Goal: Contribute content

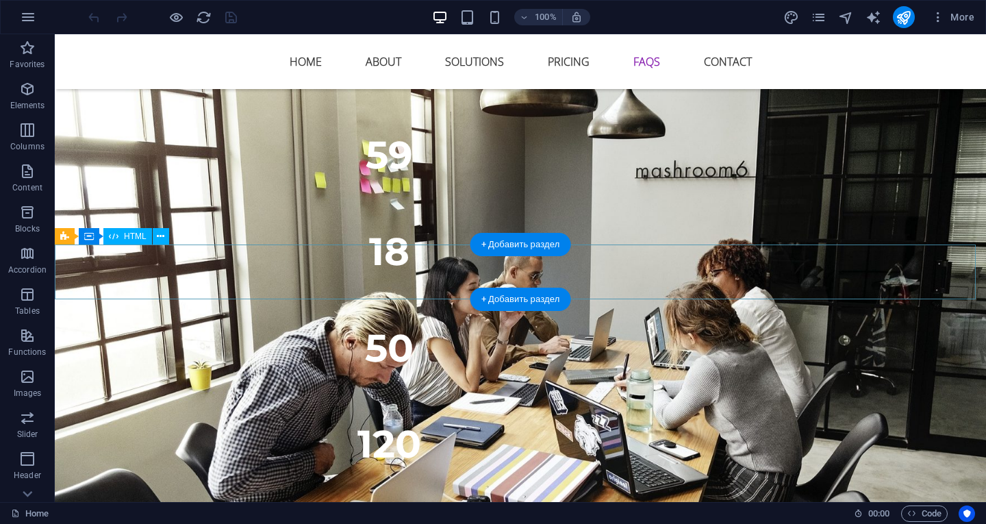
scroll to position [7669, 0]
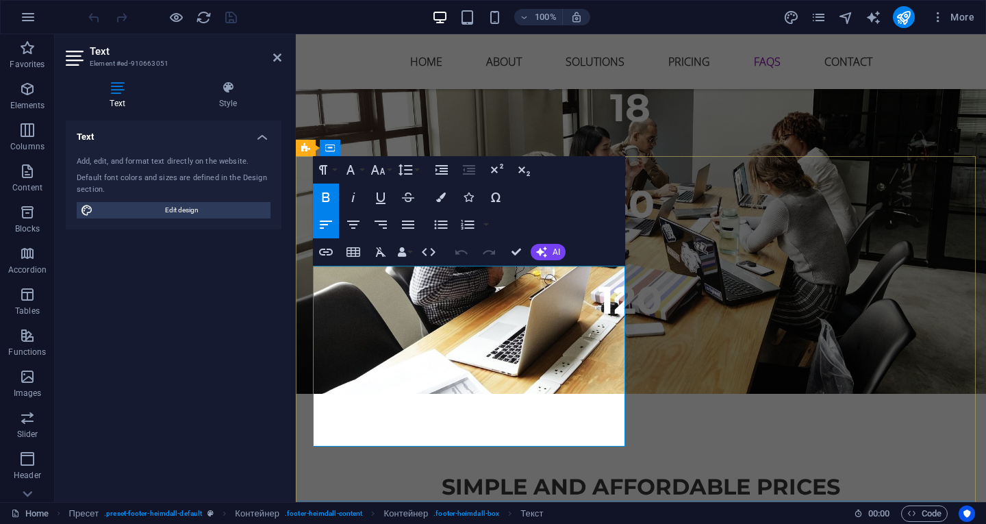
drag, startPoint x: 569, startPoint y: 323, endPoint x: 551, endPoint y: 320, distance: 18.0
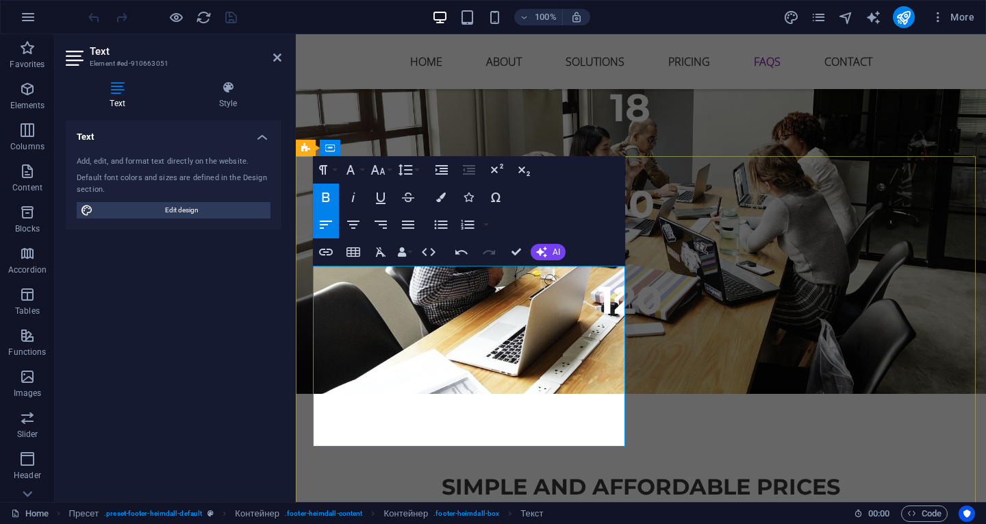
click at [910, 16] on icon "publish" at bounding box center [904, 18] width 16 height 16
checkbox input "false"
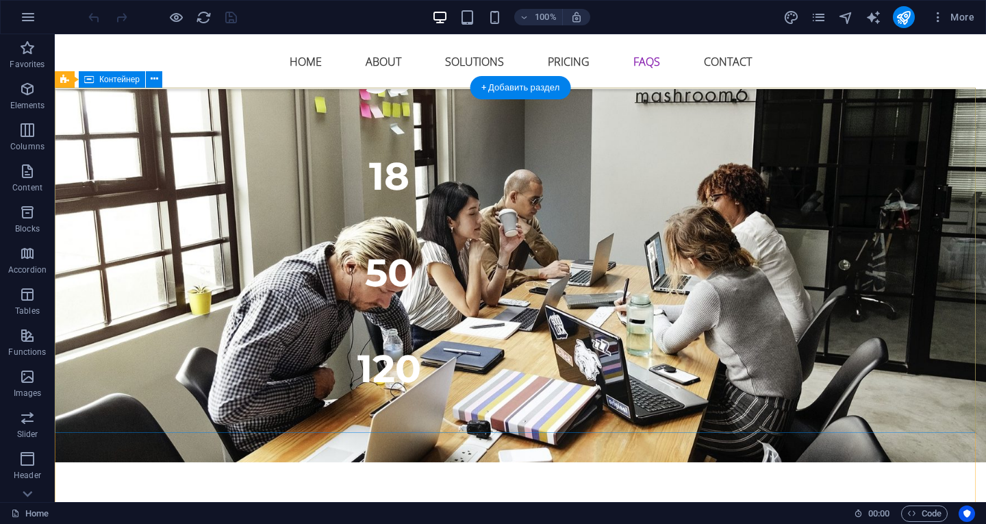
scroll to position [7738, 0]
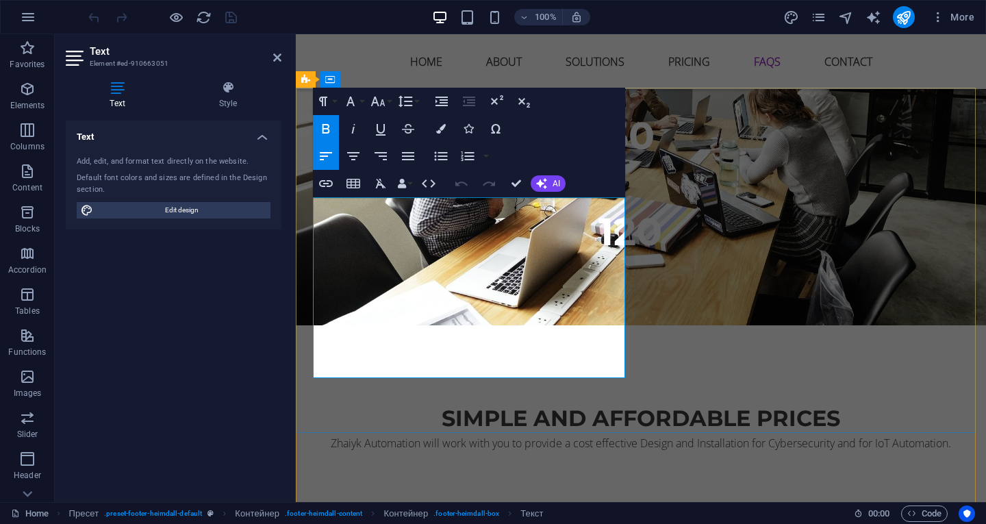
click at [907, 12] on icon "publish" at bounding box center [904, 18] width 16 height 16
checkbox input "false"
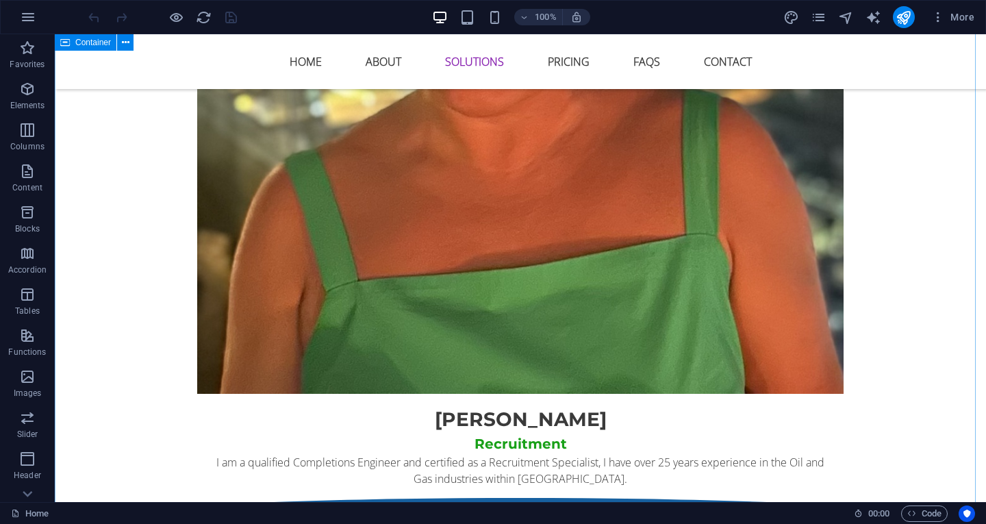
scroll to position [3287, 0]
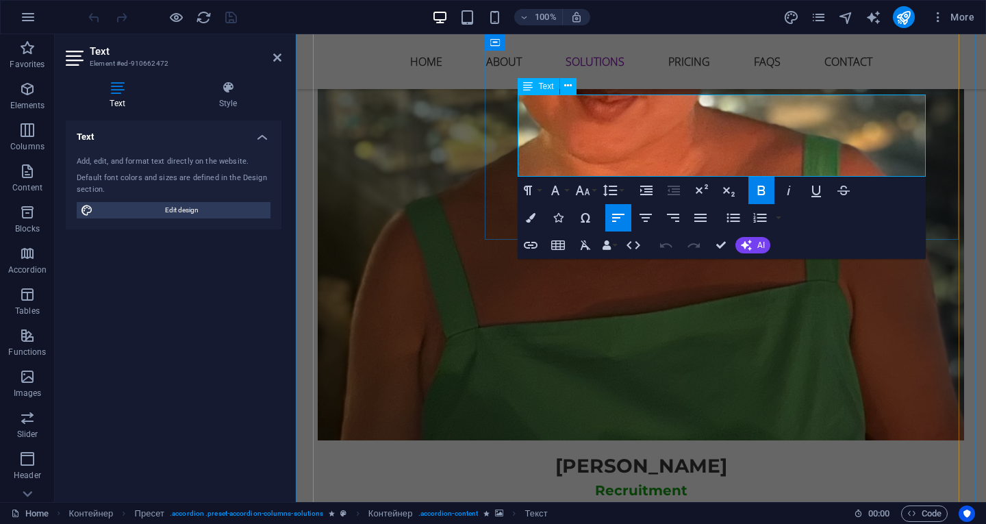
click at [912, 12] on button "publish" at bounding box center [904, 17] width 22 height 22
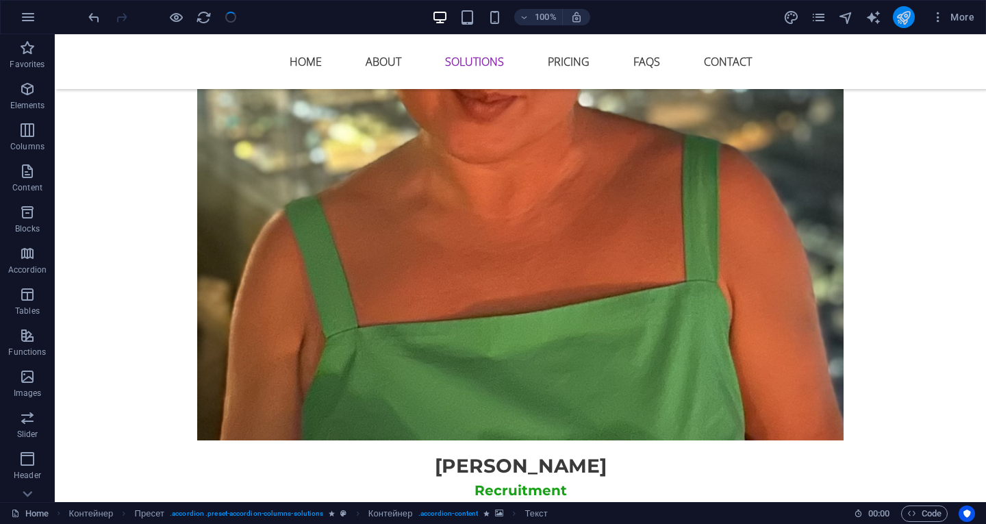
checkbox input "false"
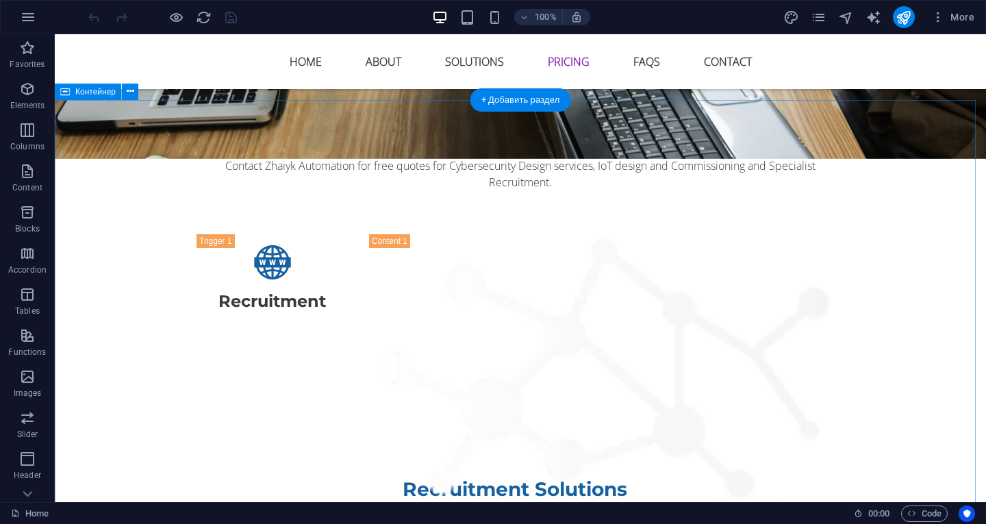
scroll to position [5547, 0]
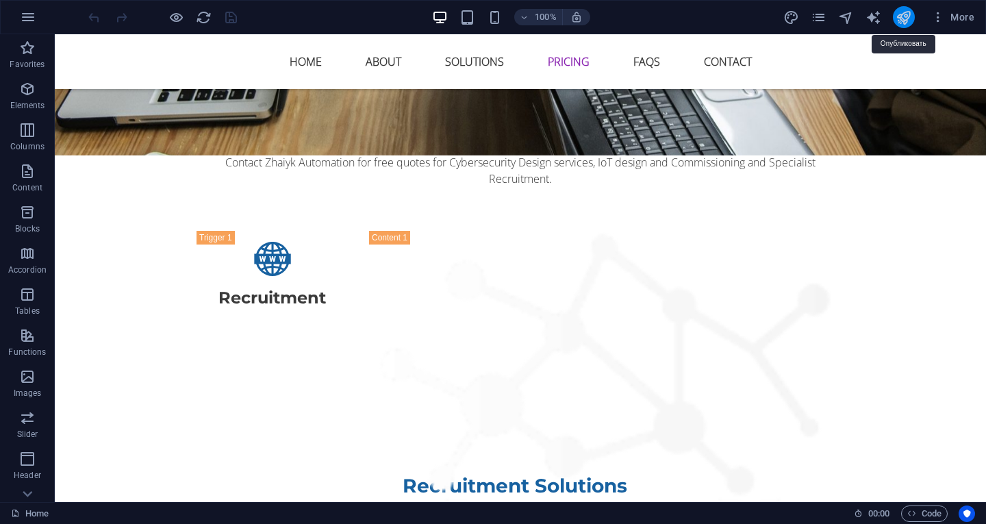
click at [906, 17] on icon "publish" at bounding box center [904, 18] width 16 height 16
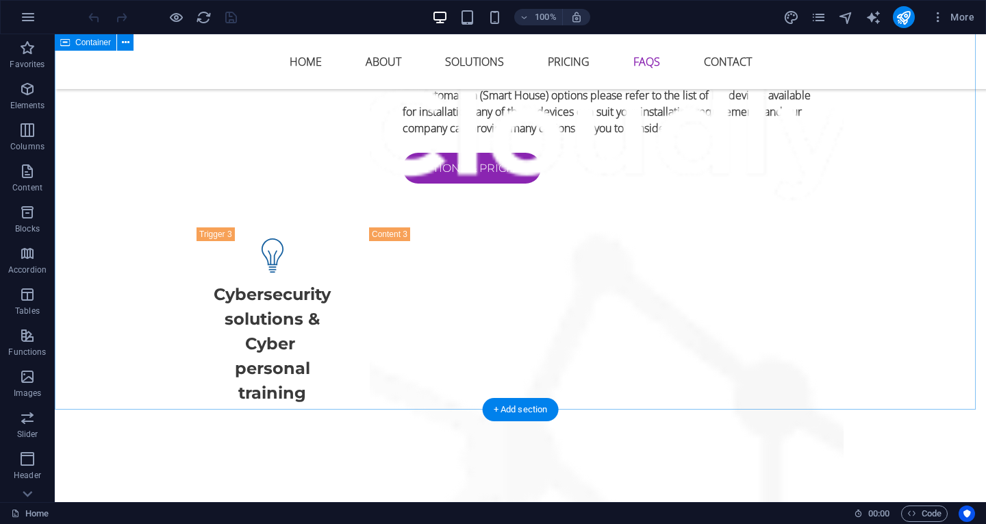
scroll to position [6574, 0]
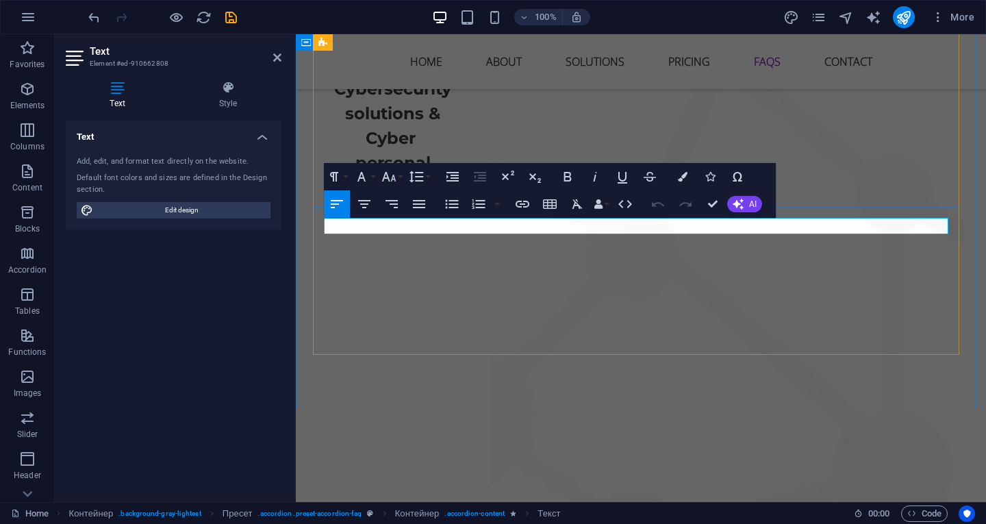
drag, startPoint x: 616, startPoint y: 225, endPoint x: 575, endPoint y: 243, distance: 45.1
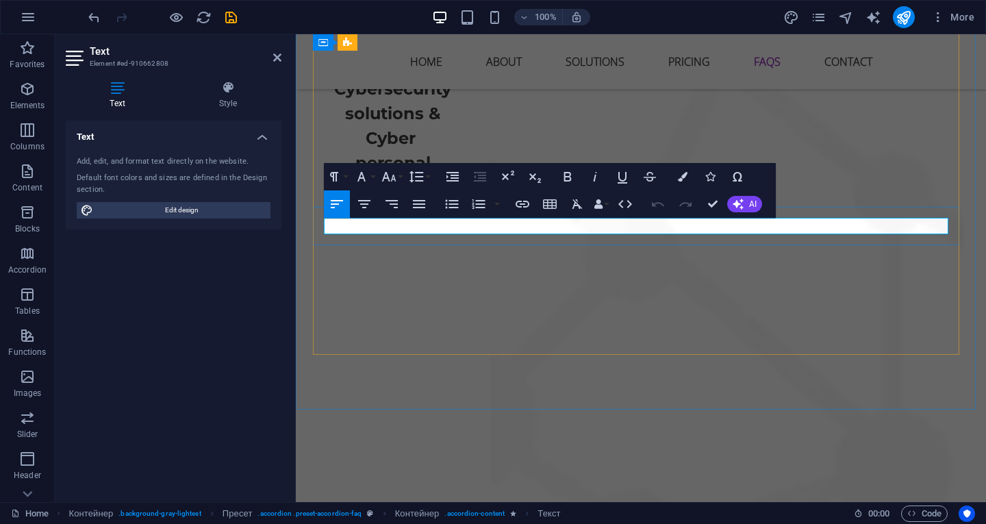
drag, startPoint x: 608, startPoint y: 222, endPoint x: 597, endPoint y: 244, distance: 25.1
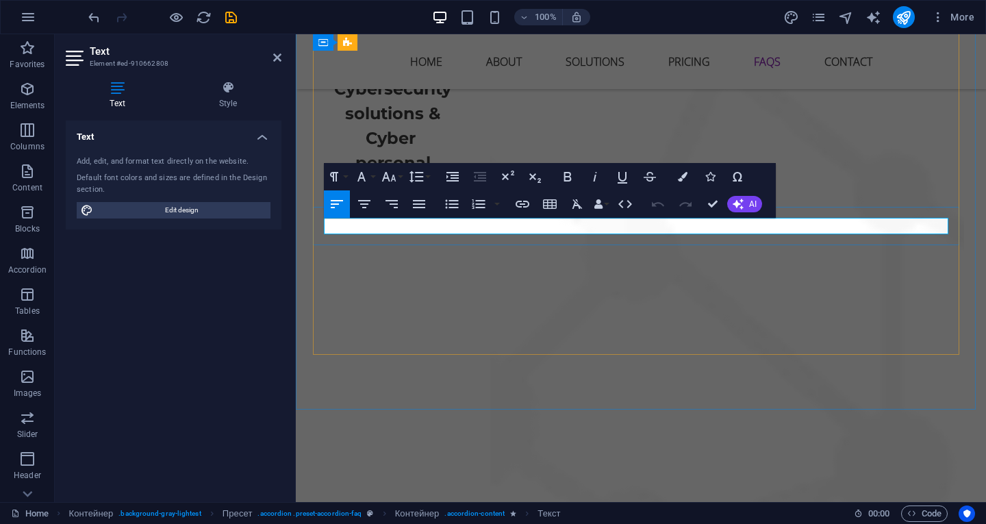
click at [903, 22] on icon "publish" at bounding box center [904, 18] width 16 height 16
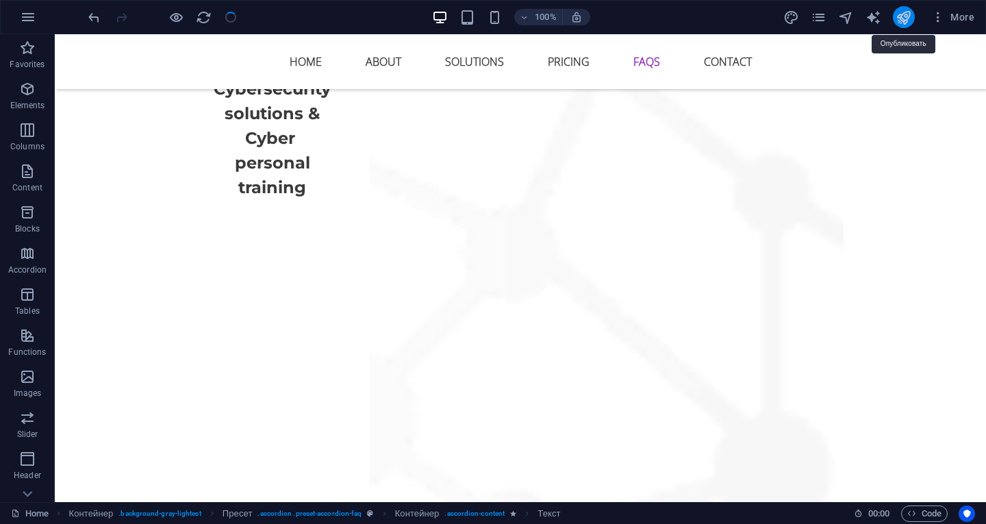
checkbox input "false"
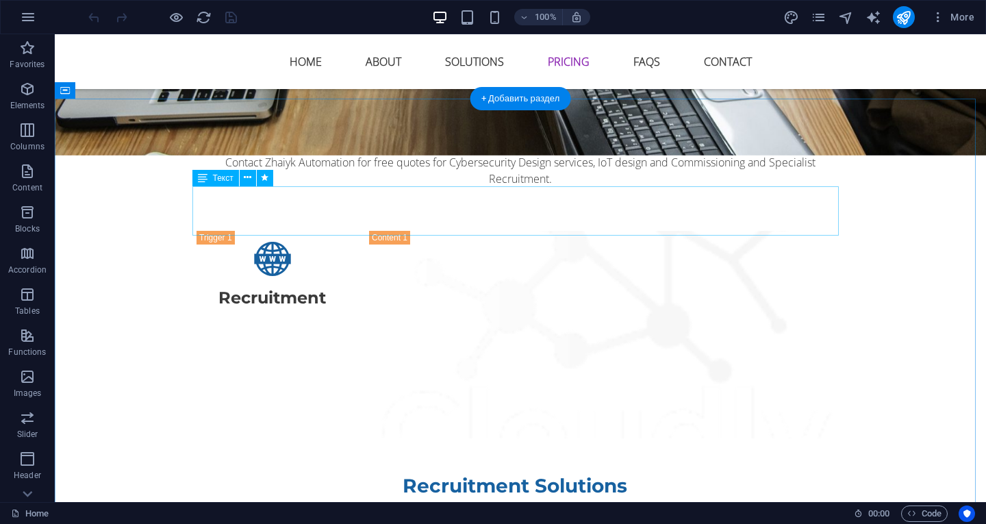
scroll to position [5683, 0]
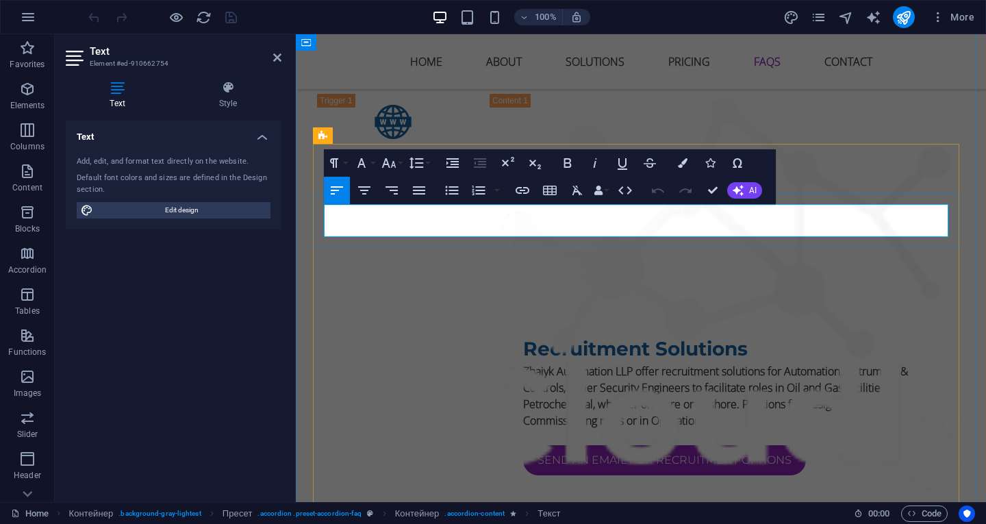
click at [910, 12] on icon "publish" at bounding box center [904, 18] width 16 height 16
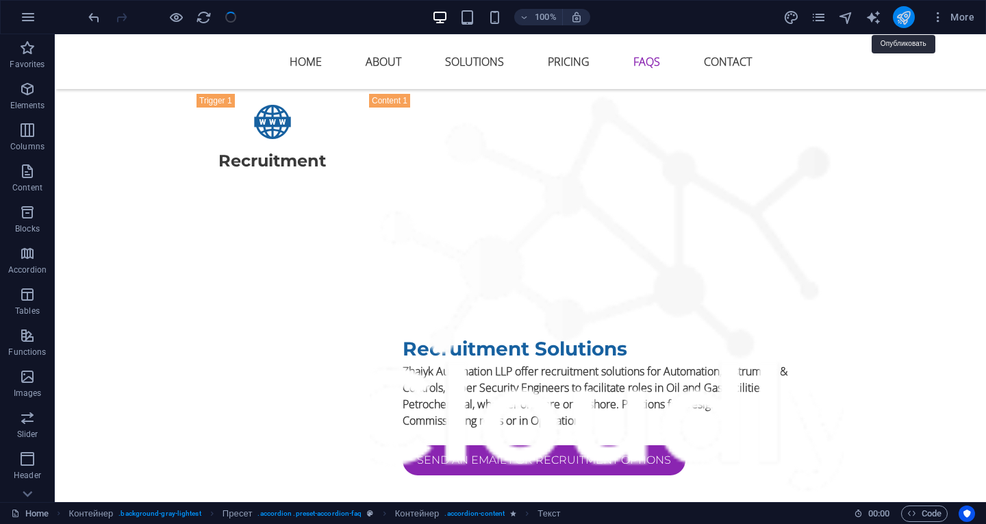
checkbox input "false"
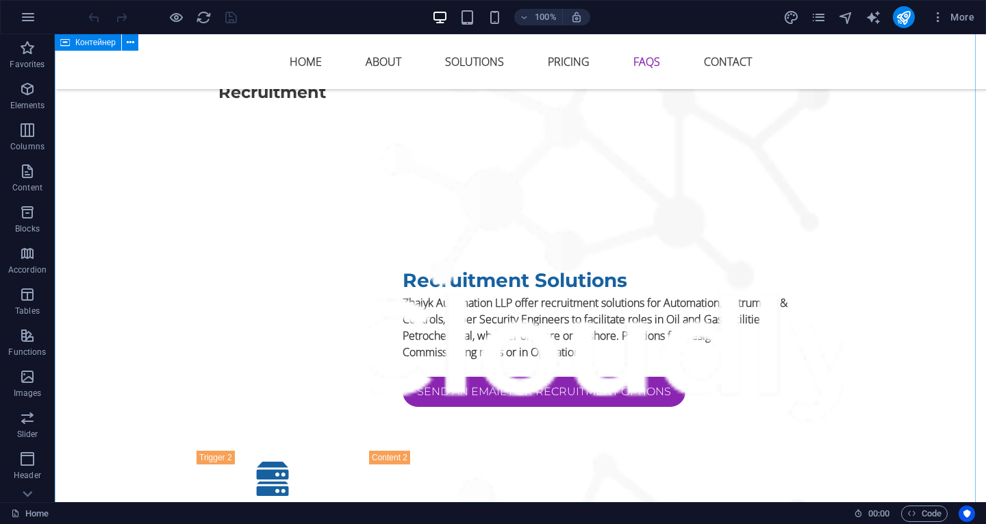
scroll to position [5820, 0]
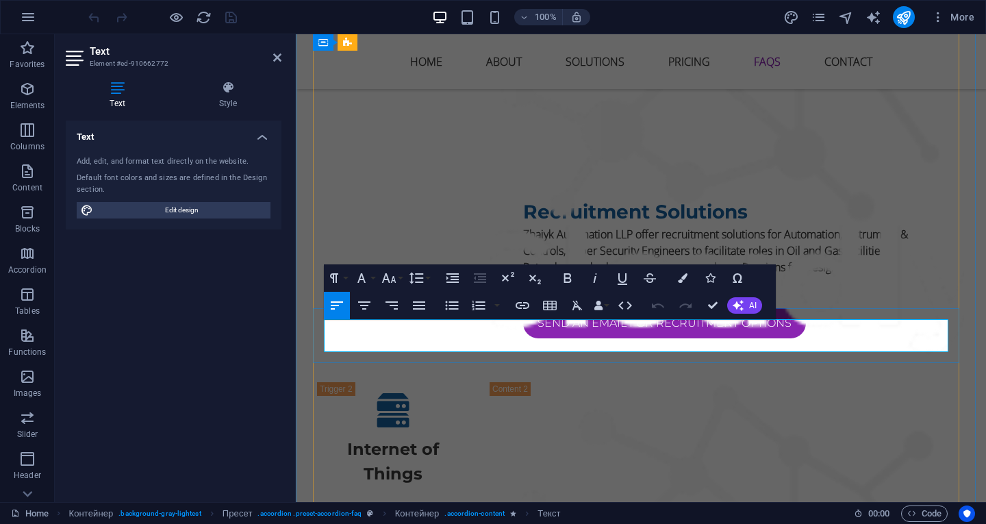
click at [902, 20] on icon "publish" at bounding box center [904, 18] width 16 height 16
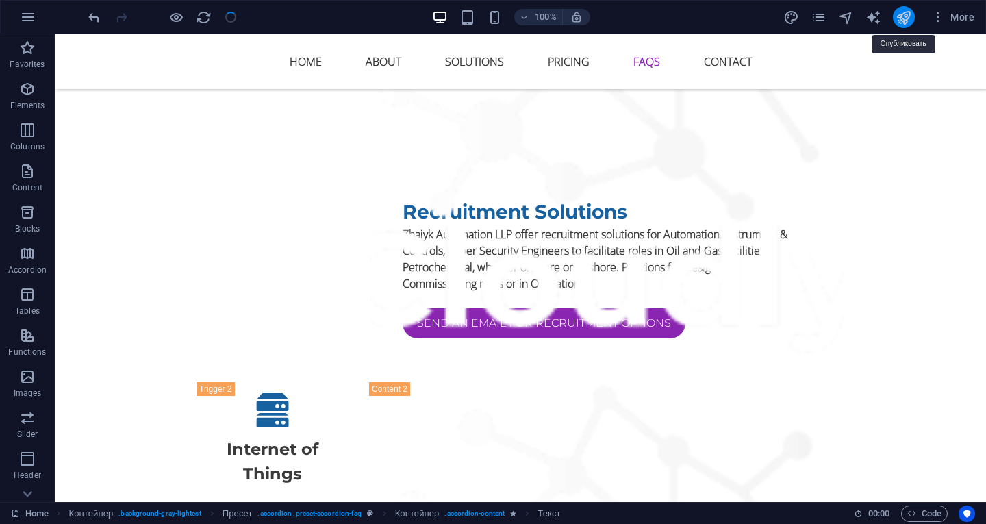
checkbox input "false"
